Goal: Task Accomplishment & Management: Use online tool/utility

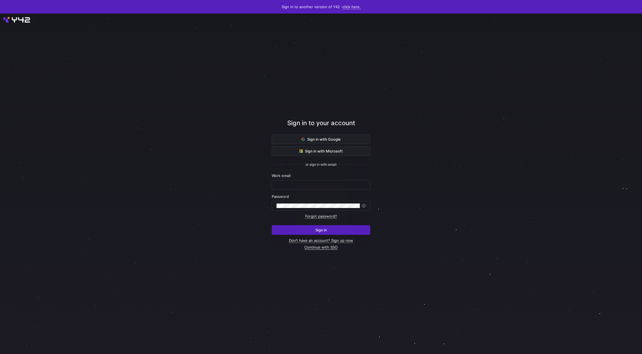
click at [323, 209] on link "Continue with SSO" at bounding box center [321, 247] width 33 height 5
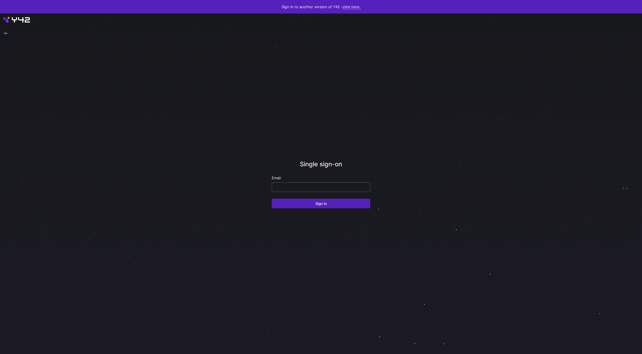
click at [309, 185] on input "email" at bounding box center [321, 187] width 89 height 5
type input "erica@modular.com"
click at [272, 199] on button "Sign in" at bounding box center [321, 204] width 99 height 10
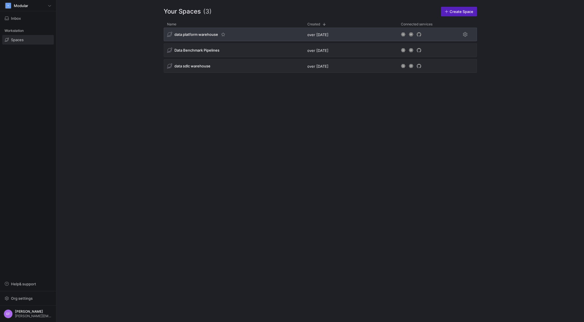
click at [225, 37] on div "data platform warehouse" at bounding box center [234, 35] width 140 height 14
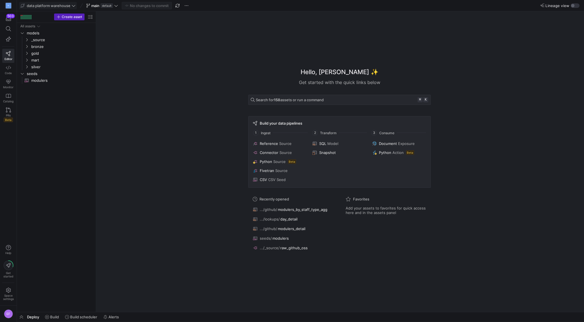
click at [74, 7] on icon at bounding box center [74, 6] width 4 height 4
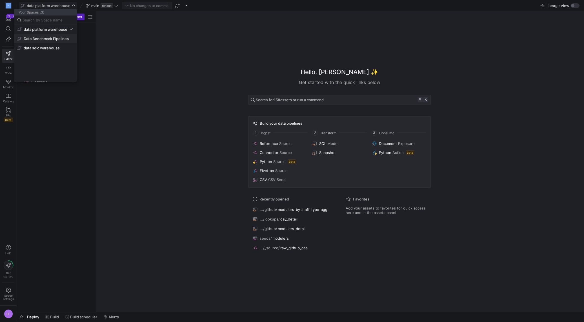
click at [65, 41] on button "Data Benchmark Pipelines" at bounding box center [45, 38] width 63 height 9
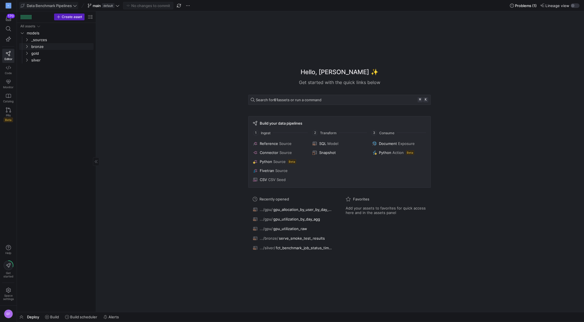
click at [29, 43] on link "bronze" at bounding box center [56, 46] width 74 height 7
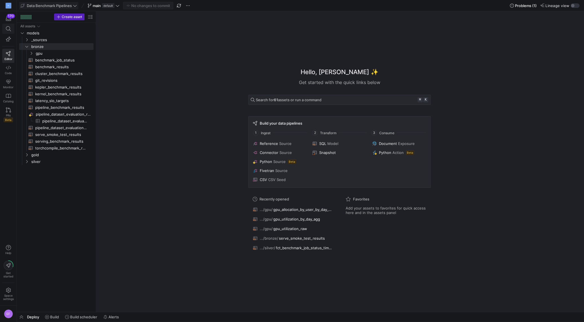
click at [12, 28] on span at bounding box center [8, 28] width 7 height 5
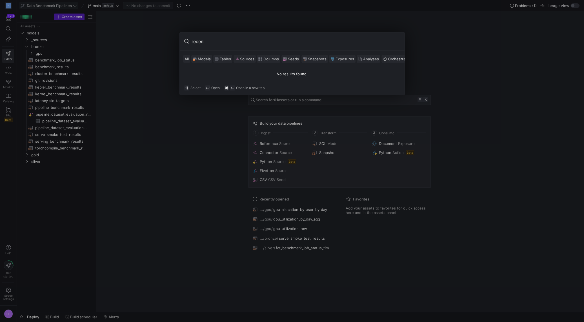
type input "recent"
